Goal: Information Seeking & Learning: Check status

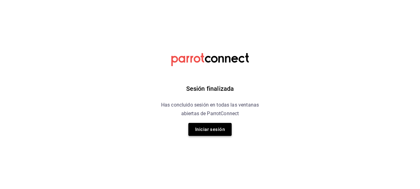
click at [217, 130] on button "Iniciar sesión" at bounding box center [209, 129] width 43 height 13
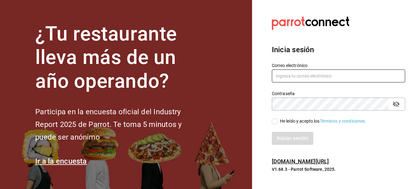
type input "sushiexpressmty@hotmail.com"
click at [275, 119] on input "He leído y acepto los Términos y condiciones." at bounding box center [275, 122] width 6 height 6
checkbox input "true"
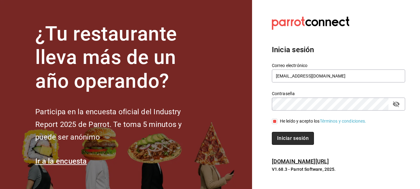
click at [279, 142] on button "Iniciar sesión" at bounding box center [293, 138] width 42 height 13
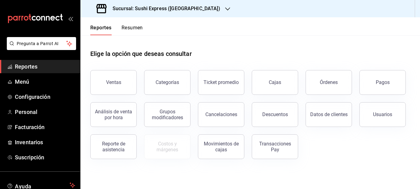
click at [197, 10] on div "Sucursal: Sushi Express ([GEOGRAPHIC_DATA])" at bounding box center [158, 8] width 147 height 17
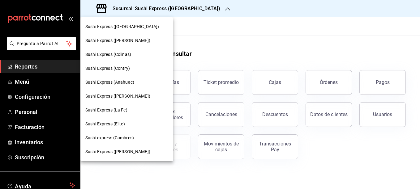
click at [123, 70] on span "Sushi Express (Contry)" at bounding box center [107, 68] width 45 height 6
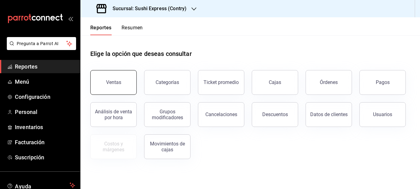
click at [110, 84] on div "Ventas" at bounding box center [113, 83] width 15 height 6
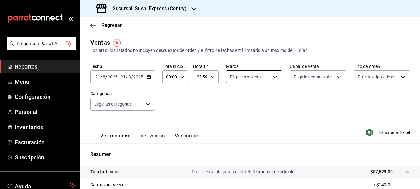
click at [274, 79] on body "Pregunta a Parrot AI Reportes Menú Configuración Personal Inventarios Facturaci…" at bounding box center [210, 94] width 420 height 189
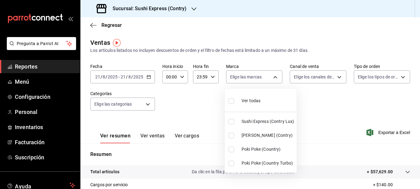
click at [233, 150] on input "checkbox" at bounding box center [232, 150] width 6 height 6
checkbox input "true"
type input "c9ac6d60-fcab-4fd6-b17a-54b041029faa"
click at [205, 108] on div at bounding box center [210, 94] width 420 height 189
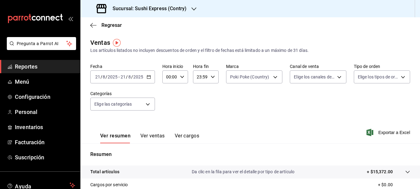
click at [145, 79] on div "[DATE] [DATE] - [DATE] [DATE]" at bounding box center [122, 77] width 65 height 13
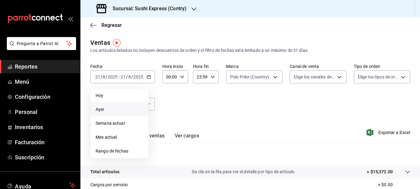
click at [107, 111] on span "Ayer" at bounding box center [120, 109] width 48 height 6
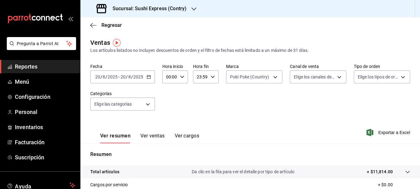
click at [251, 89] on div "Fecha [DATE] [DATE] - [DATE] [DATE] Hora inicio 00:00 Hora inicio Hora fin 23:5…" at bounding box center [250, 91] width 320 height 54
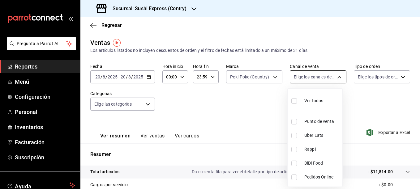
click at [307, 76] on body "Pregunta a Parrot AI Reportes Menú Configuración Personal Inventarios Facturaci…" at bounding box center [210, 94] width 420 height 189
click at [294, 122] on input "checkbox" at bounding box center [294, 122] width 6 height 6
checkbox input "true"
type input "PARROT"
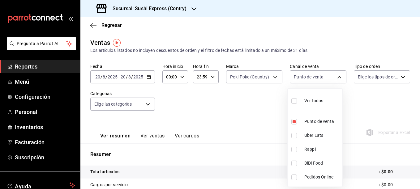
click at [256, 112] on div at bounding box center [210, 94] width 420 height 189
click at [320, 79] on body "Pregunta a Parrot AI Reportes Menú Configuración Personal Inventarios Facturaci…" at bounding box center [210, 94] width 420 height 189
click at [294, 137] on input "checkbox" at bounding box center [294, 136] width 6 height 6
checkbox input "true"
type input "PARROT,UBER_EATS"
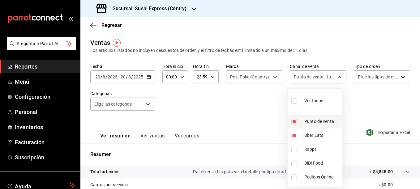
click at [294, 124] on input "checkbox" at bounding box center [294, 122] width 6 height 6
checkbox input "false"
type input "UBER_EATS"
click at [149, 134] on div at bounding box center [210, 94] width 420 height 189
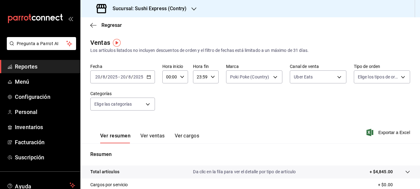
click at [149, 134] on button "Ver ventas" at bounding box center [152, 138] width 24 height 11
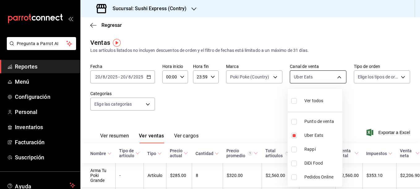
click at [339, 83] on body "Pregunta a Parrot AI Reportes Menú Configuración Personal Inventarios Facturaci…" at bounding box center [210, 94] width 420 height 189
click at [294, 152] on input "checkbox" at bounding box center [294, 150] width 6 height 6
checkbox input "true"
click at [294, 139] on li "Uber Eats" at bounding box center [315, 136] width 55 height 14
type input "RAPPI"
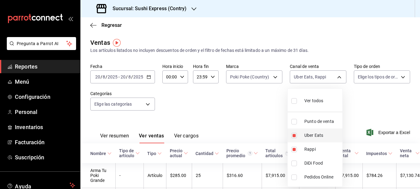
checkbox input "false"
click at [239, 119] on div at bounding box center [210, 94] width 420 height 189
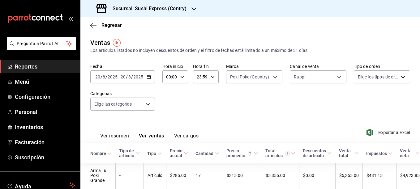
click at [123, 138] on button "Ver resumen" at bounding box center [114, 138] width 29 height 11
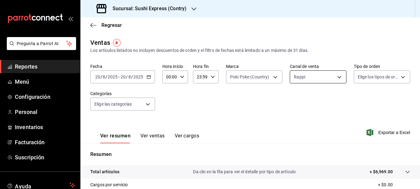
click at [329, 78] on body "Pregunta a Parrot AI Reportes Menú Configuración Personal Inventarios Facturaci…" at bounding box center [210, 94] width 420 height 189
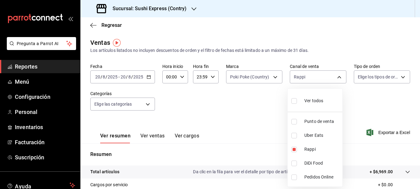
click at [149, 81] on div at bounding box center [210, 94] width 420 height 189
click at [149, 78] on icon "button" at bounding box center [149, 77] width 4 height 4
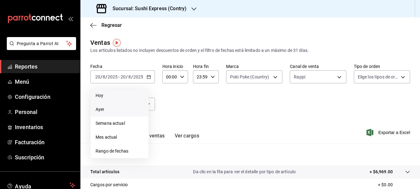
click at [110, 97] on span "Hoy" at bounding box center [120, 96] width 48 height 6
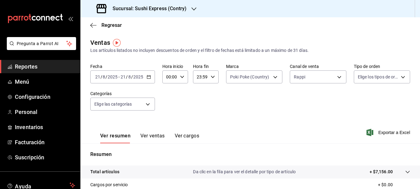
click at [154, 136] on button "Ver ventas" at bounding box center [152, 138] width 24 height 11
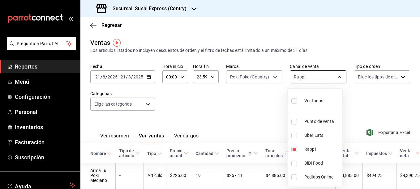
click at [321, 78] on body "Pregunta a Parrot AI Reportes Menú Configuración Personal Inventarios Facturaci…" at bounding box center [210, 94] width 420 height 189
click at [296, 136] on input "checkbox" at bounding box center [294, 136] width 6 height 6
checkbox input "true"
type input "RAPPI,UBER_EATS"
click at [293, 150] on input "checkbox" at bounding box center [294, 150] width 6 height 6
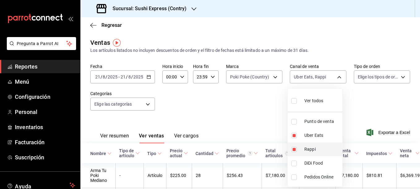
checkbox input "false"
type input "UBER_EATS"
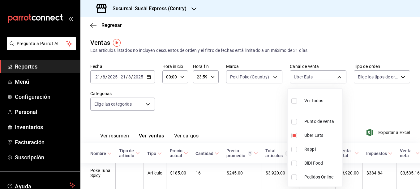
click at [244, 117] on div at bounding box center [210, 94] width 420 height 189
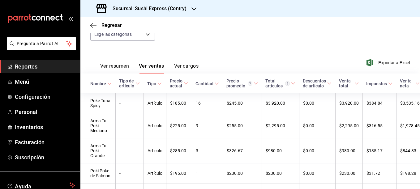
scroll to position [69, 0]
click at [125, 66] on button "Ver resumen" at bounding box center [114, 69] width 29 height 11
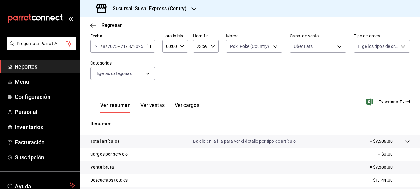
scroll to position [34, 0]
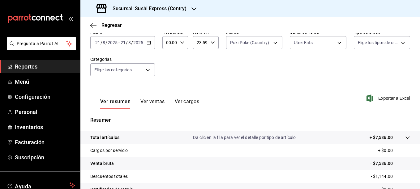
click at [150, 46] on div "[DATE] [DATE] - [DATE] [DATE]" at bounding box center [122, 42] width 65 height 13
click at [180, 71] on div "Fecha [DATE] [DATE] - [DATE] [DATE] Hora inicio 00:00 Hora inicio Hora fin 23:5…" at bounding box center [250, 56] width 320 height 54
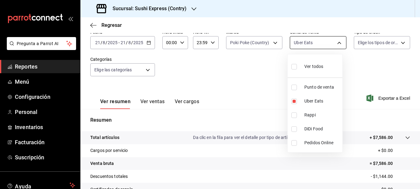
click at [324, 46] on body "Pregunta a Parrot AI Reportes Menú Configuración Personal Inventarios Facturaci…" at bounding box center [210, 94] width 420 height 189
click at [297, 88] on label at bounding box center [295, 88] width 8 height 6
click at [297, 88] on input "checkbox" at bounding box center [294, 88] width 6 height 6
checkbox input "false"
type input "UBER_EATS"
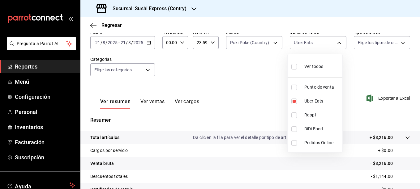
click at [294, 87] on input "checkbox" at bounding box center [294, 88] width 6 height 6
checkbox input "true"
type input "UBER_EATS,PARROT"
click at [295, 102] on input "checkbox" at bounding box center [294, 102] width 6 height 6
checkbox input "false"
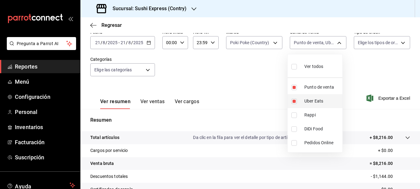
type input "PARROT"
click at [251, 89] on div at bounding box center [210, 94] width 420 height 189
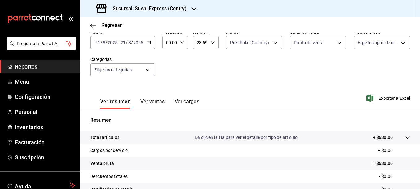
click at [154, 104] on button "Ver ventas" at bounding box center [152, 104] width 24 height 11
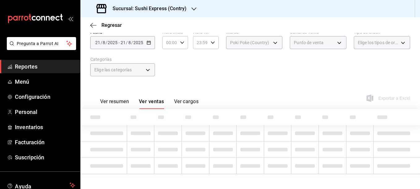
scroll to position [28, 0]
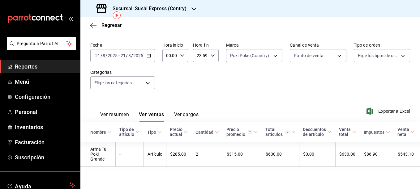
click at [148, 54] on icon "button" at bounding box center [149, 56] width 4 height 4
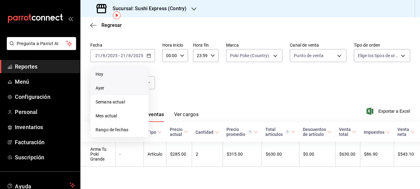
click at [113, 81] on li "Ayer" at bounding box center [120, 88] width 58 height 14
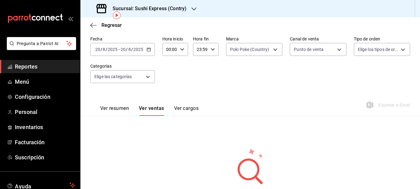
click at [190, 7] on div "Sucursal: Sushi Express (Contry)" at bounding box center [142, 8] width 114 height 17
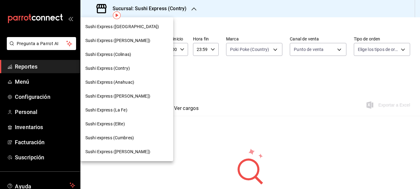
click at [126, 59] on div "Sushi Express (Colinas)" at bounding box center [126, 55] width 93 height 14
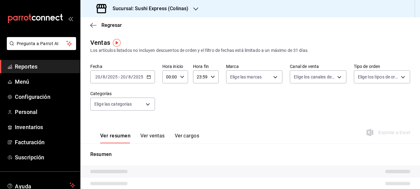
type input "PARROT"
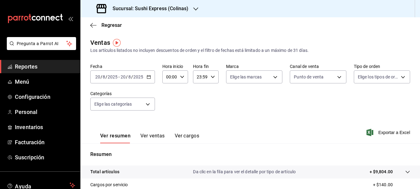
click at [151, 77] on div "[DATE] [DATE] - [DATE] [DATE]" at bounding box center [122, 77] width 65 height 13
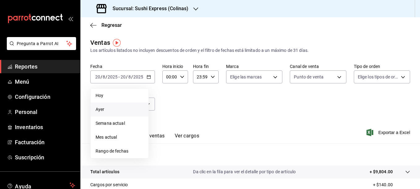
click at [116, 108] on span "Ayer" at bounding box center [120, 109] width 48 height 6
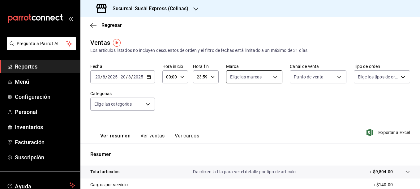
click at [267, 77] on body "Pregunta a Parrot AI Reportes Menú Configuración Personal Inventarios Facturaci…" at bounding box center [210, 94] width 420 height 189
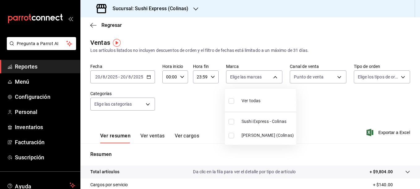
click at [234, 136] on input "checkbox" at bounding box center [232, 136] width 6 height 6
checkbox input "true"
type input "ea9b69b1-9729-43ef-8104-40f76c1ed4d4"
click at [192, 105] on div at bounding box center [210, 94] width 420 height 189
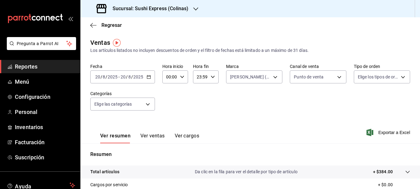
click at [156, 136] on button "Ver ventas" at bounding box center [152, 138] width 24 height 11
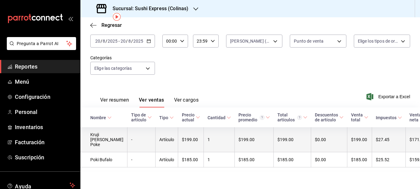
scroll to position [36, 0]
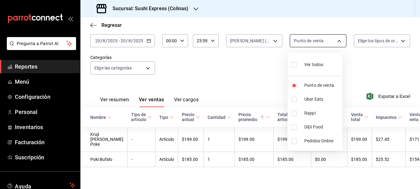
click at [336, 38] on body "Pregunta a Parrot AI Reportes Menú Configuración Personal Inventarios Facturaci…" at bounding box center [210, 94] width 420 height 189
click at [294, 101] on input "checkbox" at bounding box center [294, 100] width 6 height 6
checkbox input "true"
type input "PARROT,UBER_EATS"
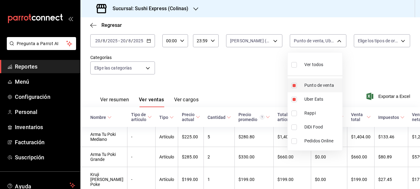
click at [294, 86] on input "checkbox" at bounding box center [294, 86] width 6 height 6
checkbox input "false"
type input "UBER_EATS"
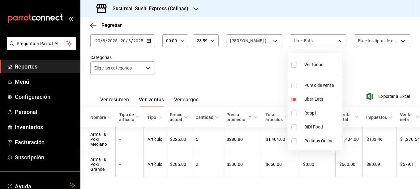
click at [260, 79] on div at bounding box center [210, 94] width 420 height 189
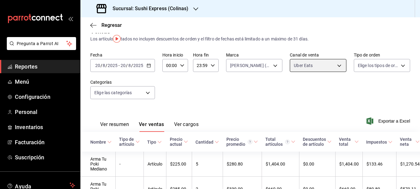
scroll to position [4, 0]
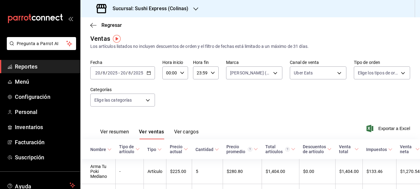
click at [110, 135] on button "Ver resumen" at bounding box center [114, 134] width 29 height 11
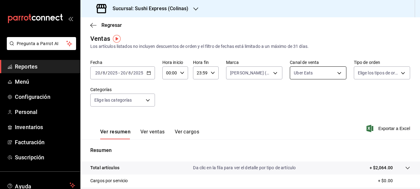
click at [331, 70] on body "Pregunta a Parrot AI Reportes Menú Configuración Personal Inventarios Facturaci…" at bounding box center [210, 94] width 420 height 189
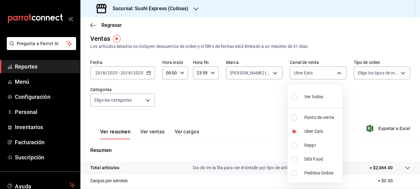
click at [296, 147] on input "checkbox" at bounding box center [294, 146] width 6 height 6
checkbox input "true"
type input "UBER_EATS,RAPPI"
click at [295, 132] on input "checkbox" at bounding box center [294, 132] width 6 height 6
checkbox input "false"
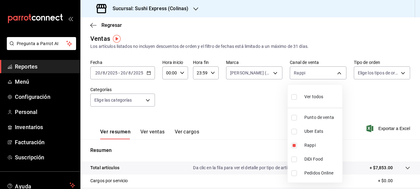
click at [240, 102] on div at bounding box center [210, 94] width 420 height 189
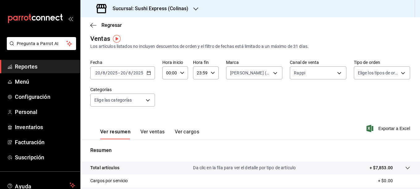
click at [157, 131] on button "Ver ventas" at bounding box center [152, 134] width 24 height 11
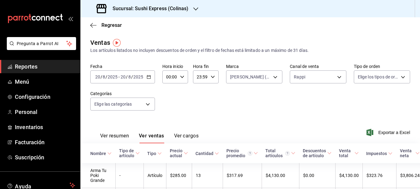
click at [153, 80] on div "[DATE] [DATE] - [DATE] [DATE]" at bounding box center [122, 77] width 65 height 13
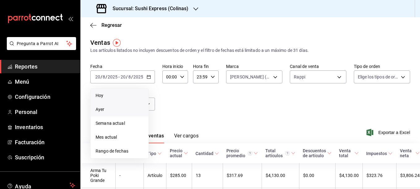
click at [105, 96] on span "Hoy" at bounding box center [120, 96] width 48 height 6
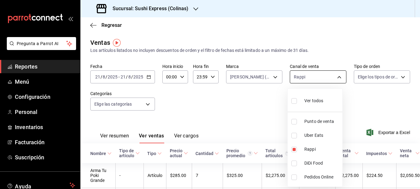
click at [316, 79] on body "Pregunta a Parrot AI Reportes Menú Configuración Personal Inventarios Facturaci…" at bounding box center [210, 94] width 420 height 189
click at [295, 126] on li "Punto de venta" at bounding box center [315, 122] width 55 height 14
type input "RAPPI,PARROT"
checkbox input "true"
click at [295, 152] on input "checkbox" at bounding box center [294, 150] width 6 height 6
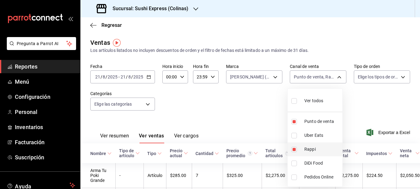
checkbox input "false"
type input "PARROT"
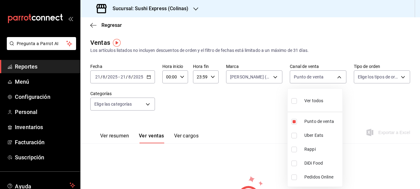
click at [294, 136] on input "checkbox" at bounding box center [294, 136] width 6 height 6
checkbox input "true"
type input "PARROT,UBER_EATS"
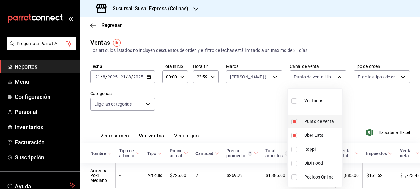
click at [294, 124] on input "checkbox" at bounding box center [294, 122] width 6 height 6
checkbox input "false"
type input "UBER_EATS"
click at [261, 117] on div at bounding box center [210, 94] width 420 height 189
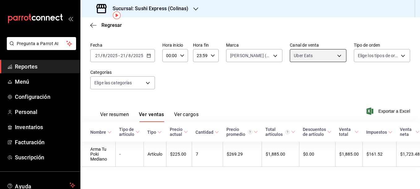
scroll to position [11, 0]
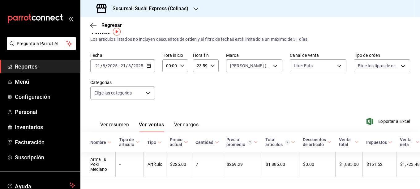
click at [120, 125] on button "Ver resumen" at bounding box center [114, 127] width 29 height 11
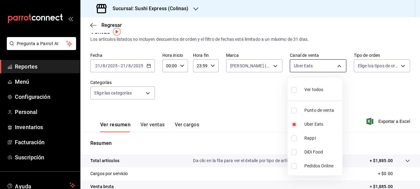
click at [329, 69] on body "Pregunta a Parrot AI Reportes Menú Configuración Personal Inventarios Facturaci…" at bounding box center [210, 94] width 420 height 189
click at [295, 138] on input "checkbox" at bounding box center [294, 139] width 6 height 6
checkbox input "true"
click at [294, 127] on li "Uber Eats" at bounding box center [315, 125] width 55 height 14
type input "RAPPI"
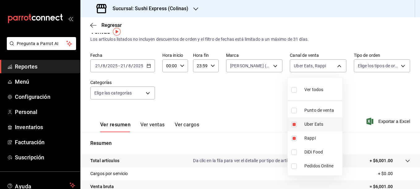
checkbox input "false"
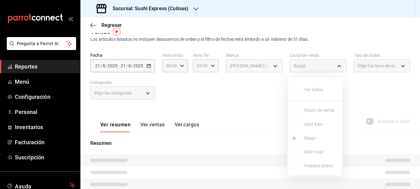
click at [255, 114] on div at bounding box center [210, 94] width 420 height 189
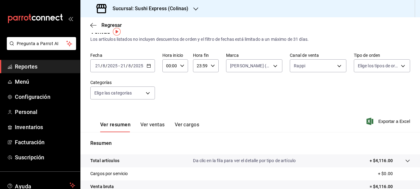
click at [157, 124] on button "Ver ventas" at bounding box center [152, 127] width 24 height 11
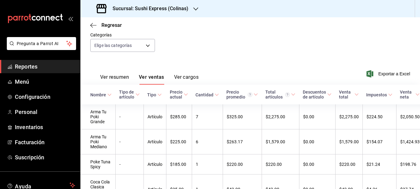
scroll to position [58, 0]
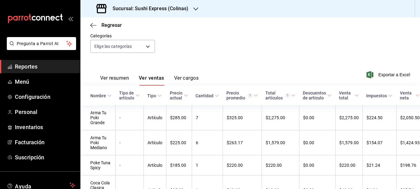
click at [119, 80] on button "Ver resumen" at bounding box center [114, 80] width 29 height 11
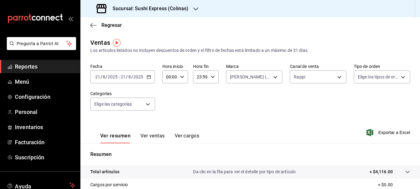
click at [190, 8] on div "Sucursal: Sushi Express (Colinas)" at bounding box center [142, 8] width 115 height 17
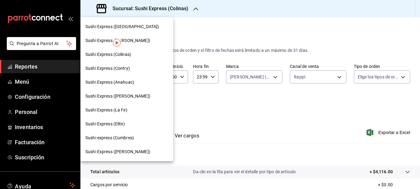
click at [140, 25] on div "Sushi Express ([GEOGRAPHIC_DATA])" at bounding box center [126, 27] width 83 height 6
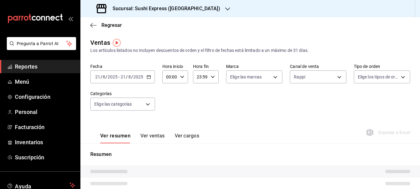
type input "RAPPI"
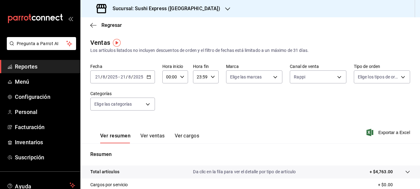
click at [150, 79] on div "[DATE] [DATE] - [DATE] [DATE]" at bounding box center [122, 77] width 65 height 13
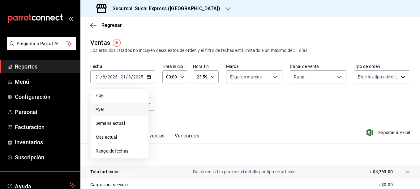
click at [109, 111] on span "Ayer" at bounding box center [120, 109] width 48 height 6
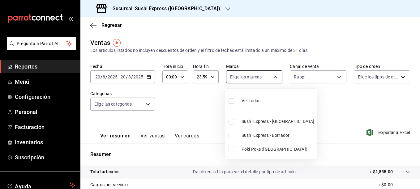
click at [272, 82] on body "Pregunta a Parrot AI Reportes Menú Configuración Personal Facturación Inventari…" at bounding box center [210, 94] width 420 height 189
click at [231, 147] on input "checkbox" at bounding box center [232, 150] width 6 height 6
checkbox input "true"
type input "db703fee-c0c5-4f29-a462-154be5d8eaf5"
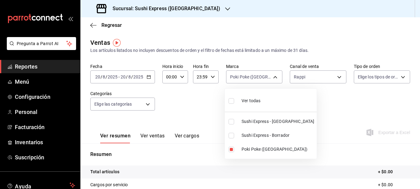
click at [195, 99] on div at bounding box center [210, 94] width 420 height 189
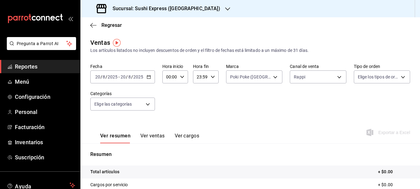
click at [338, 84] on div "Fecha [DATE] [DATE] - [DATE] [DATE] Hora inicio 00:00 Hora inicio Hora fin 23:5…" at bounding box center [250, 91] width 320 height 54
click at [336, 80] on body "Pregunta a Parrot AI Reportes Menú Configuración Personal Facturación Inventari…" at bounding box center [210, 94] width 420 height 189
click at [295, 121] on input "checkbox" at bounding box center [294, 122] width 6 height 6
checkbox input "true"
type input "RAPPI,PARROT"
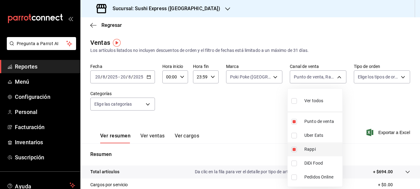
click at [296, 152] on input "checkbox" at bounding box center [294, 150] width 6 height 6
checkbox input "false"
type input "PARROT"
click at [251, 108] on div at bounding box center [210, 94] width 420 height 189
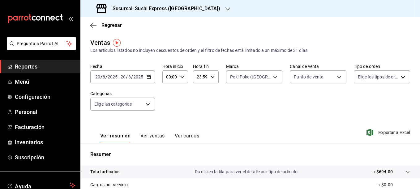
click at [145, 138] on button "Ver ventas" at bounding box center [152, 138] width 24 height 11
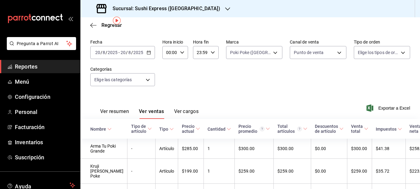
scroll to position [22, 0]
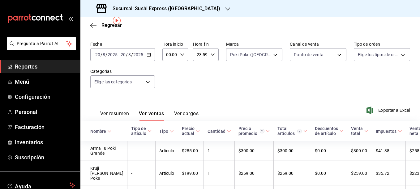
click at [149, 55] on icon "button" at bounding box center [149, 55] width 4 height 4
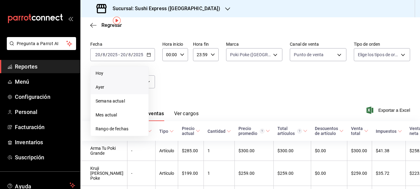
click at [118, 75] on span "Hoy" at bounding box center [120, 73] width 48 height 6
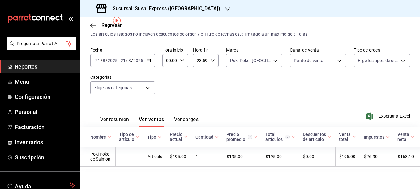
click at [125, 117] on button "Ver resumen" at bounding box center [114, 122] width 29 height 11
